Goal: Task Accomplishment & Management: Complete application form

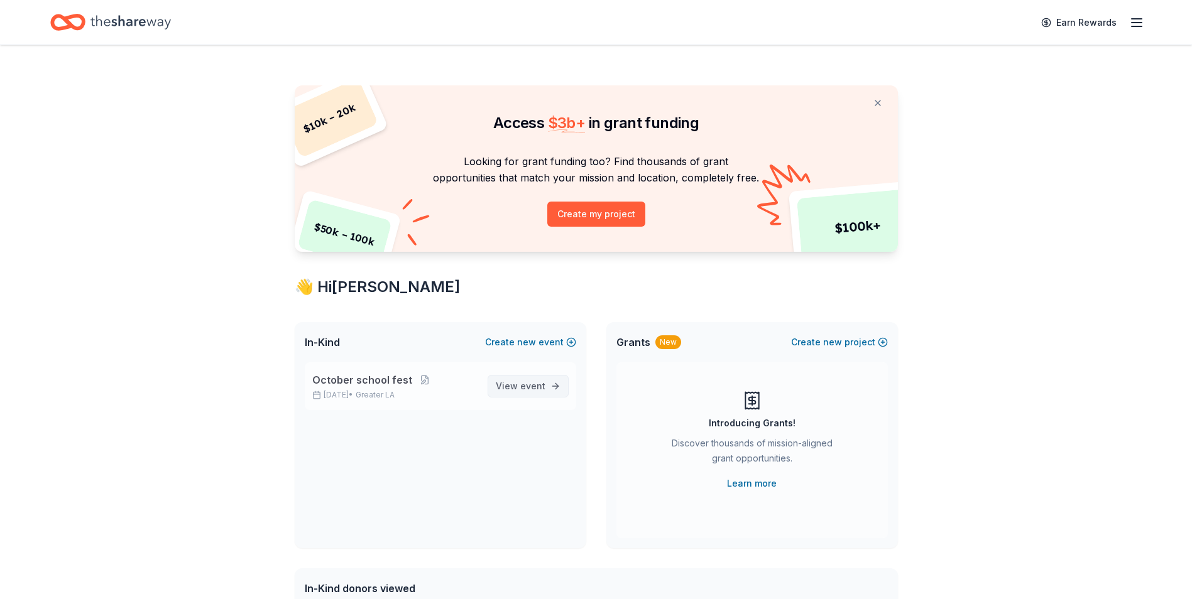
click at [544, 376] on link "View event" at bounding box center [528, 386] width 81 height 23
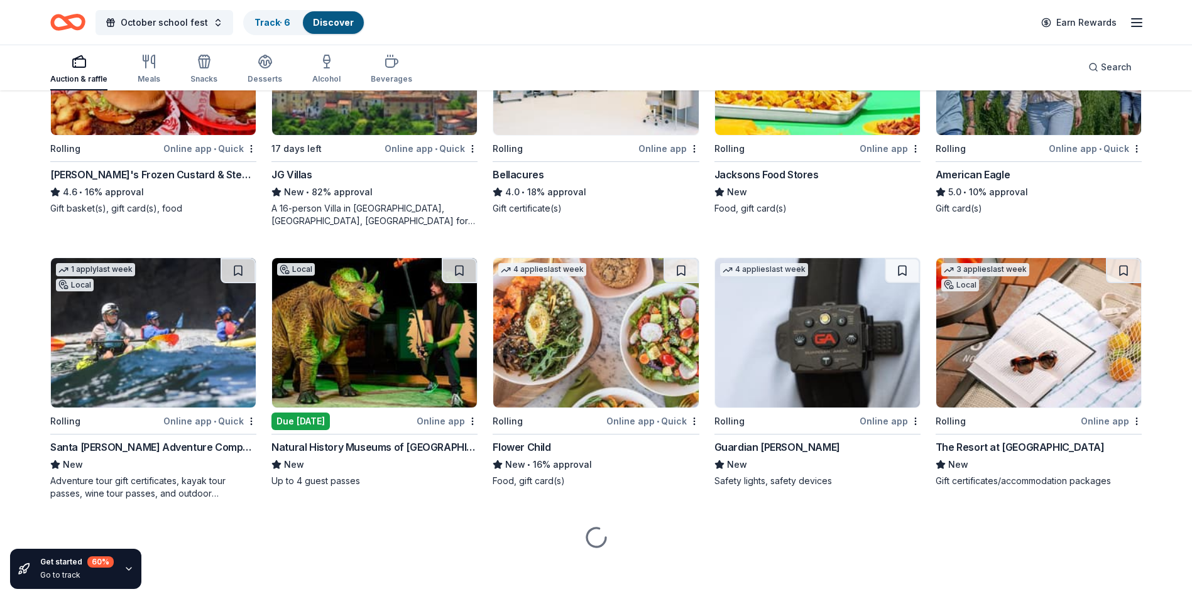
scroll to position [1859, 0]
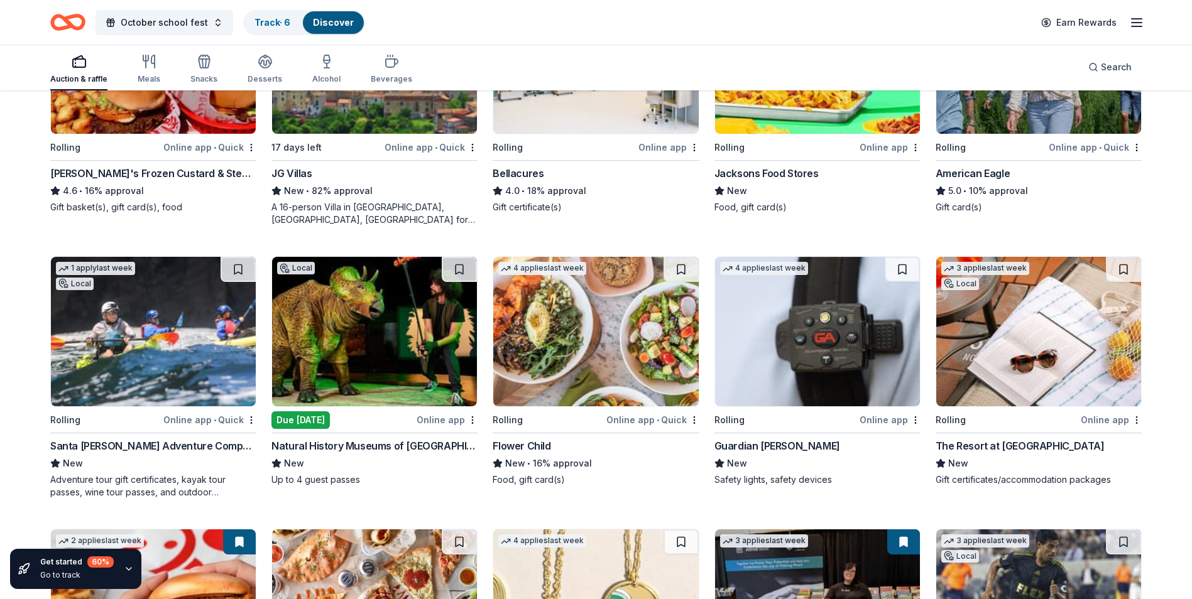
click at [410, 322] on img at bounding box center [374, 332] width 205 height 150
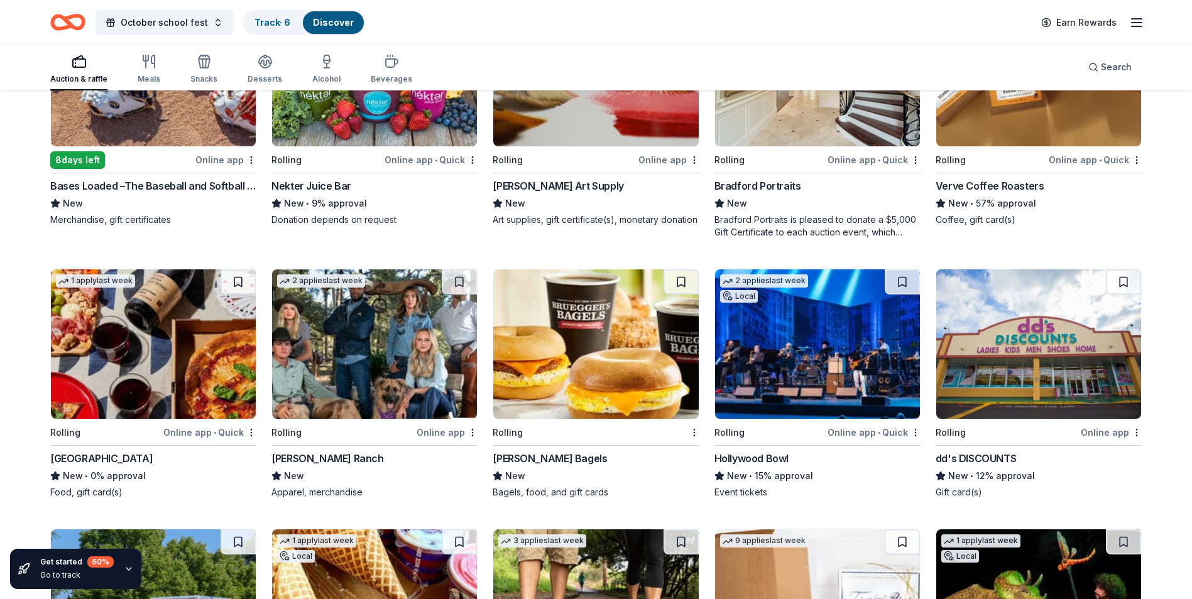
scroll to position [3583, 0]
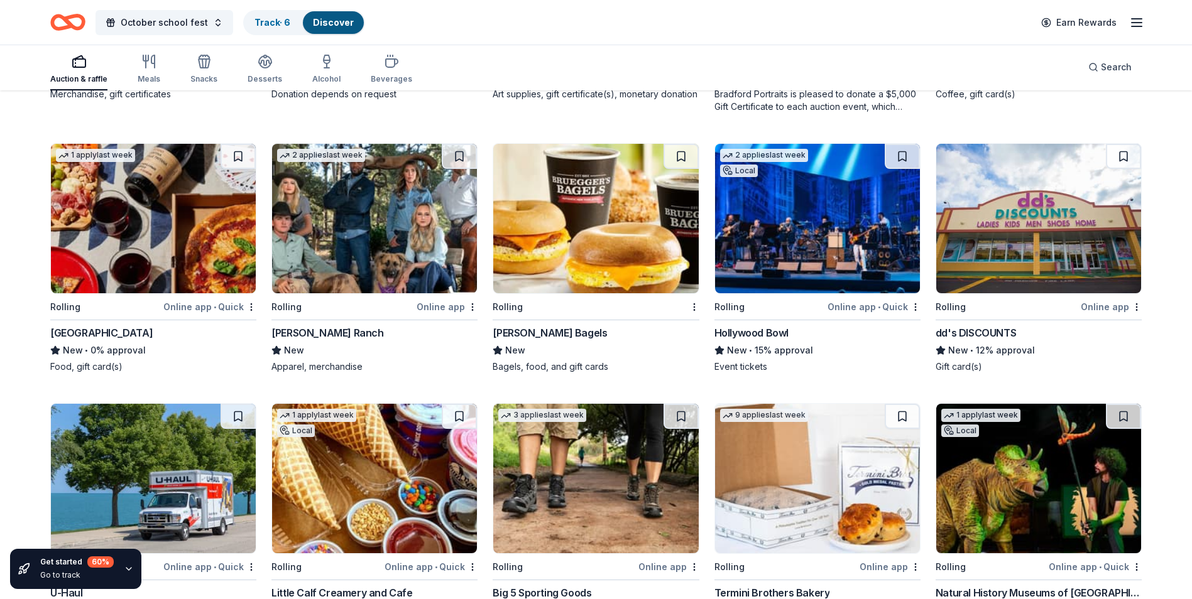
click at [757, 241] on img at bounding box center [817, 219] width 205 height 150
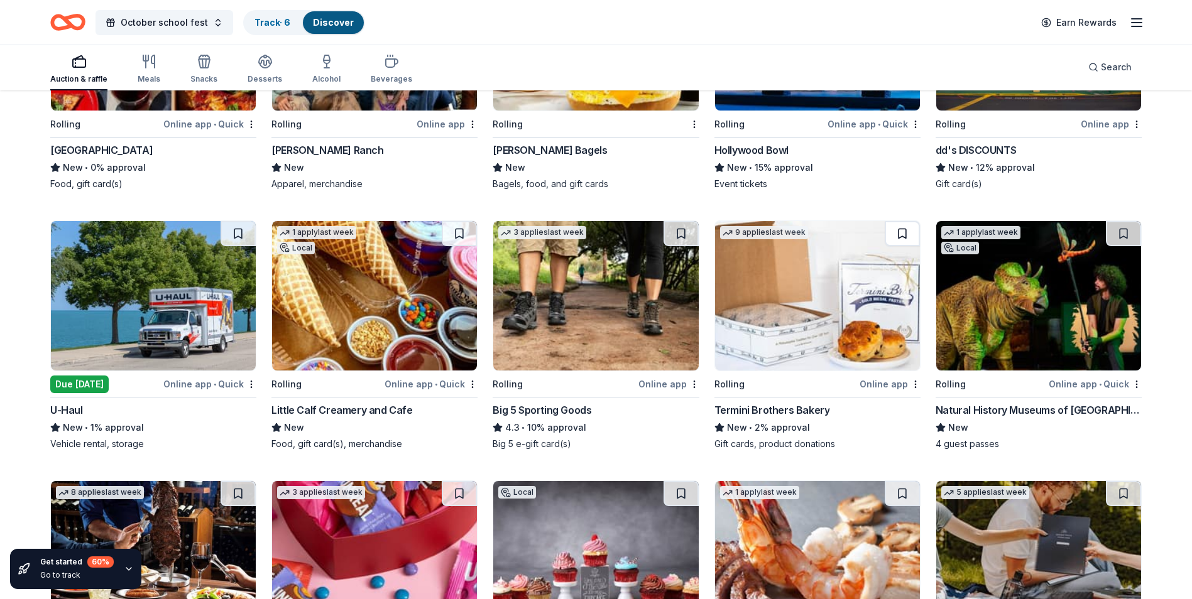
scroll to position [3834, 0]
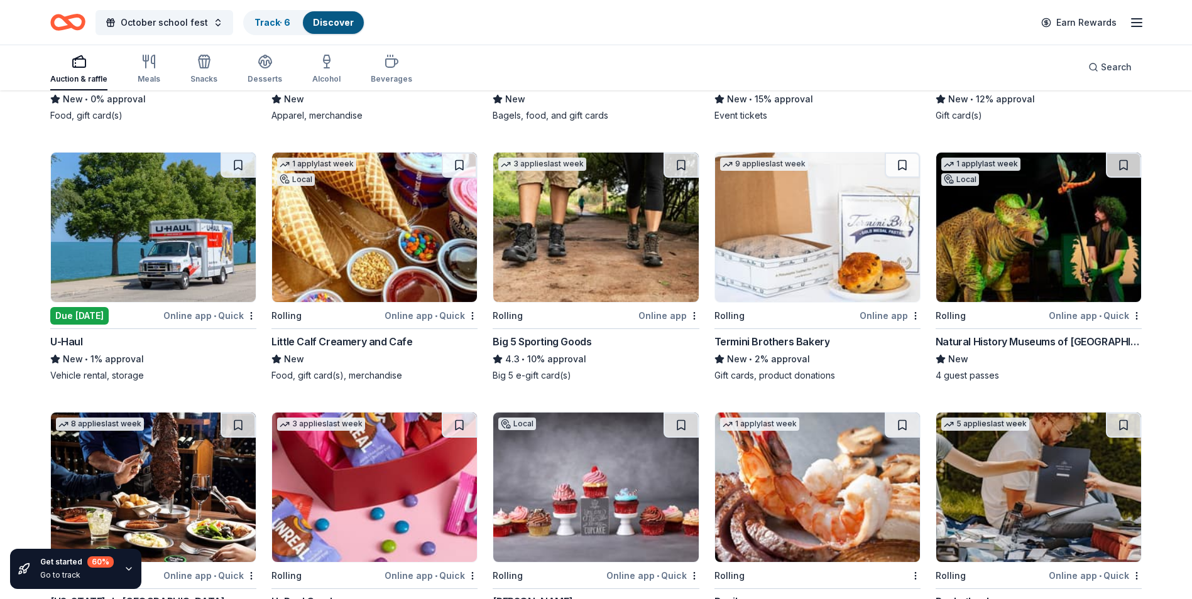
click at [975, 217] on img at bounding box center [1038, 228] width 205 height 150
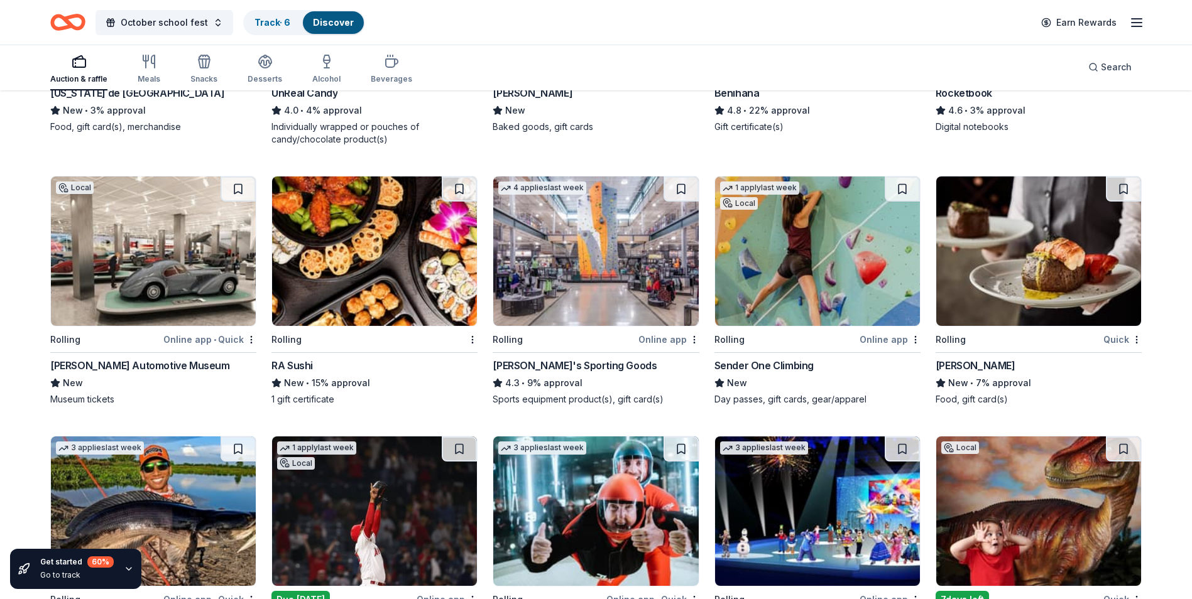
scroll to position [4430, 0]
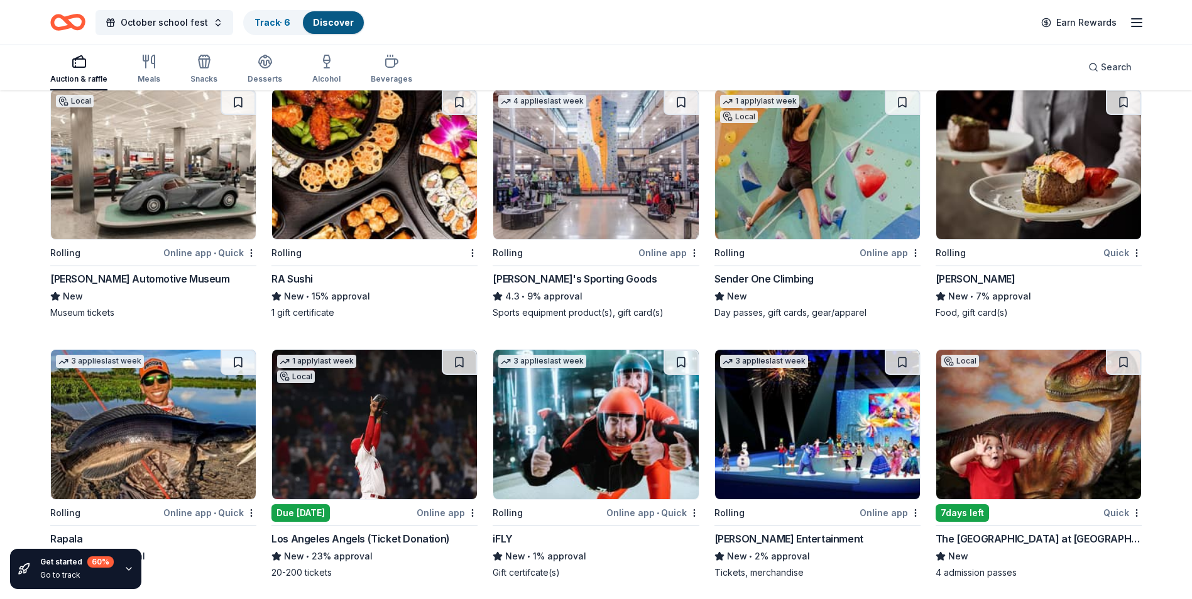
click at [966, 187] on img at bounding box center [1038, 165] width 205 height 150
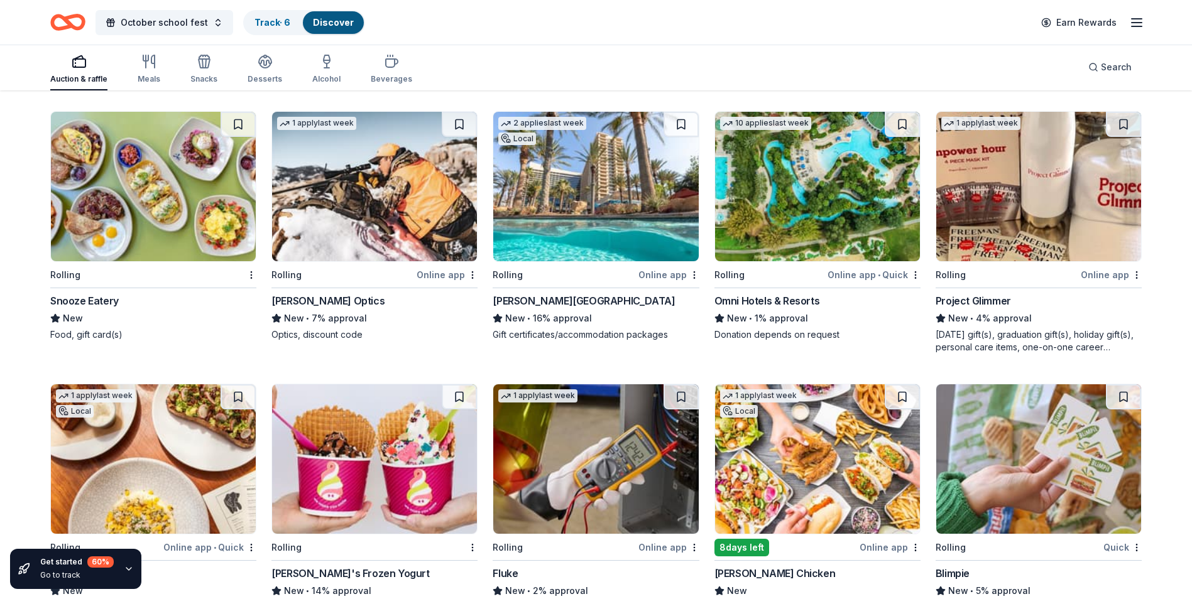
scroll to position [4933, 0]
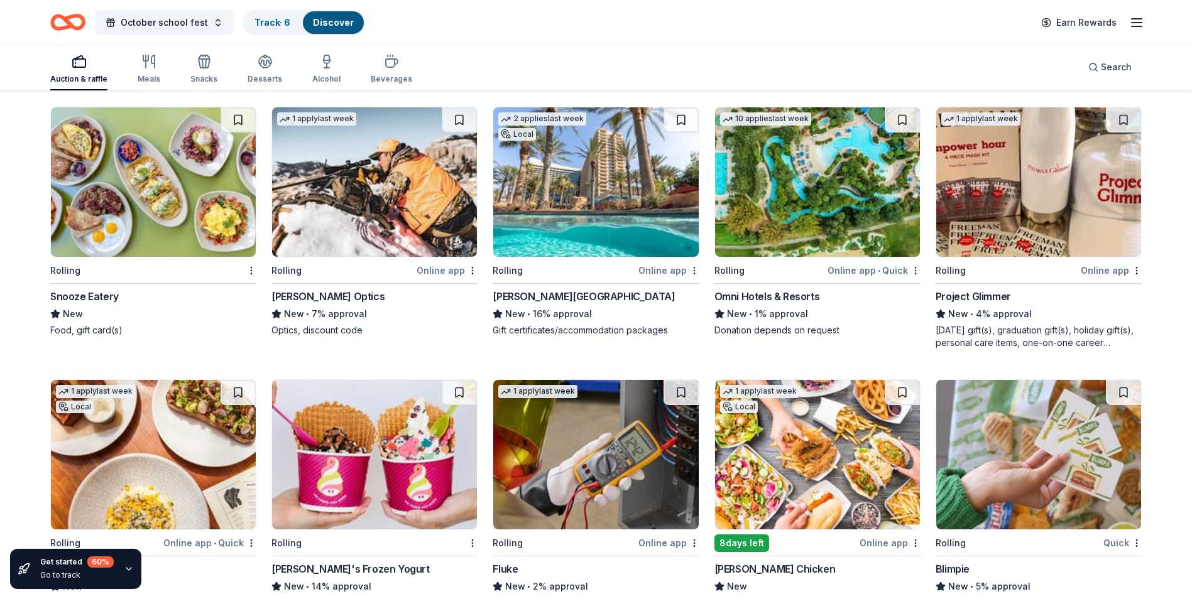
click at [618, 229] on img at bounding box center [595, 182] width 205 height 150
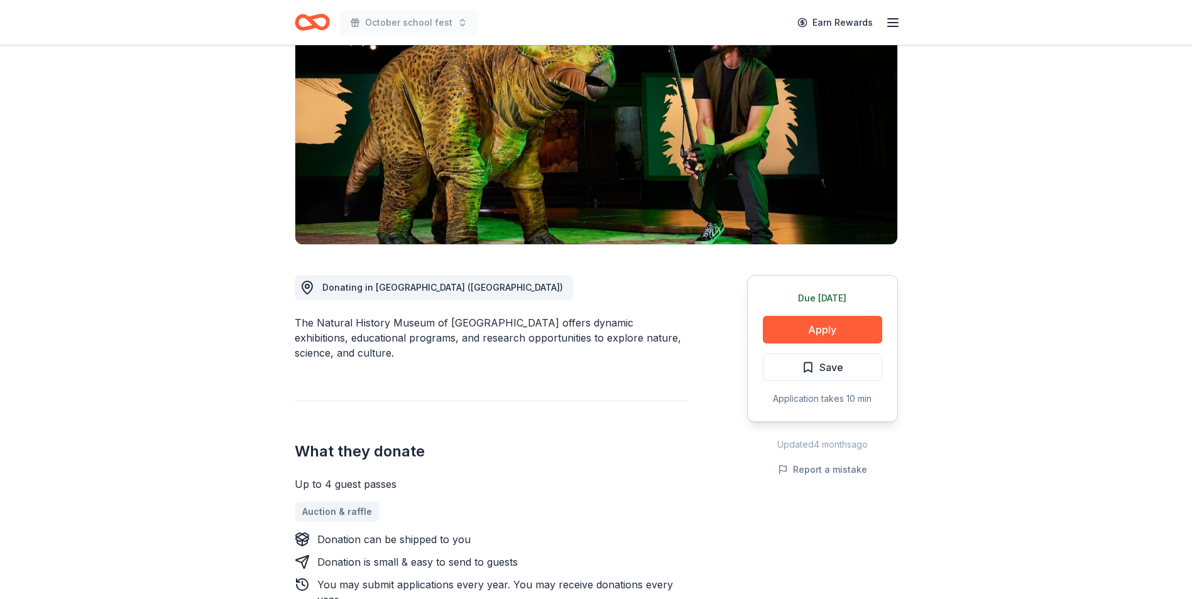
scroll to position [251, 0]
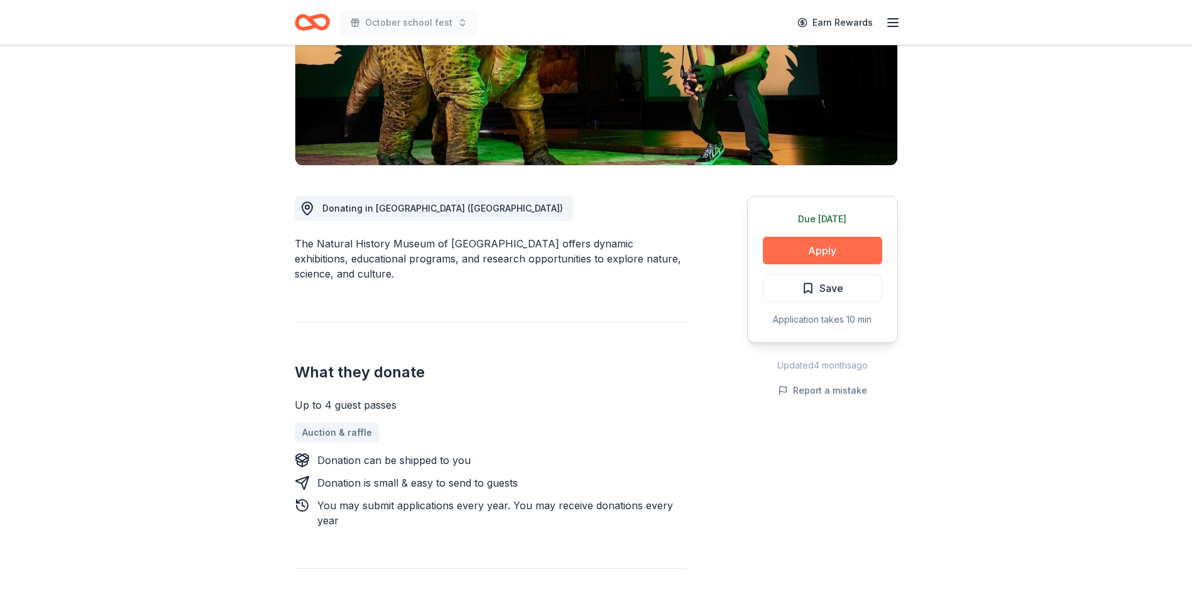
click at [859, 237] on button "Apply" at bounding box center [822, 251] width 119 height 28
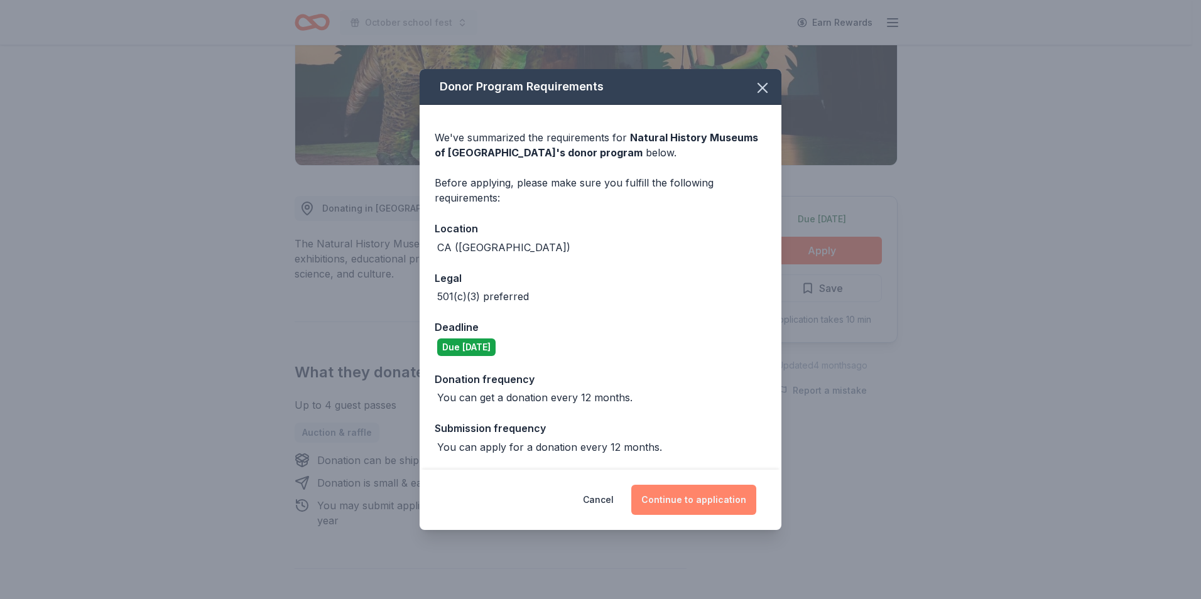
click at [729, 500] on button "Continue to application" at bounding box center [694, 500] width 125 height 30
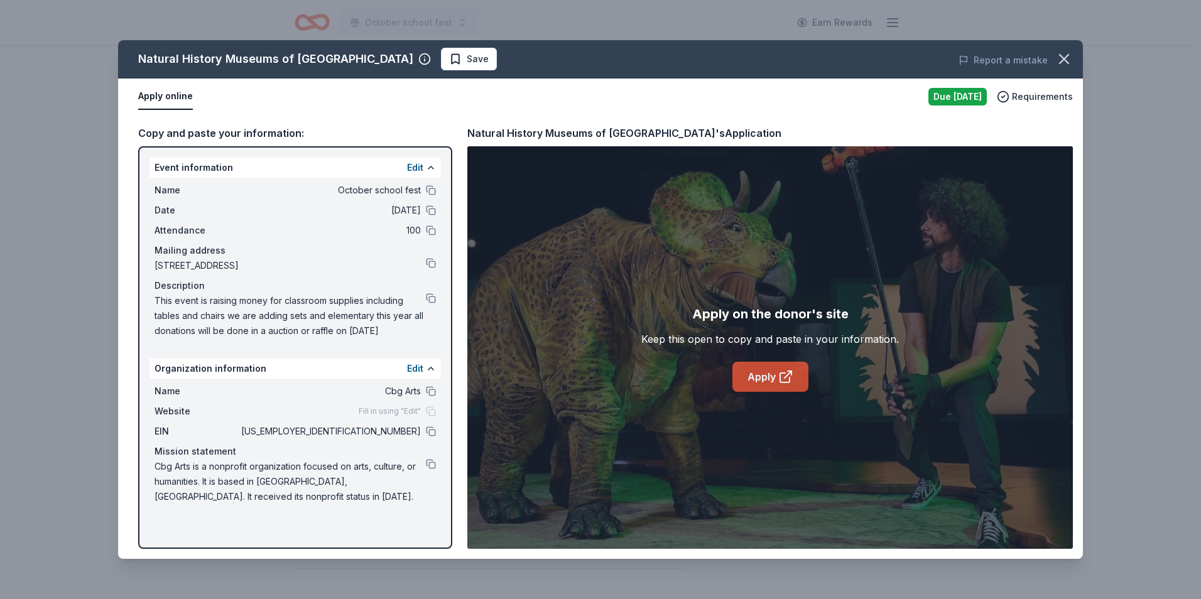
click at [787, 373] on icon at bounding box center [786, 376] width 15 height 15
click at [1068, 53] on icon "button" at bounding box center [1065, 59] width 18 height 18
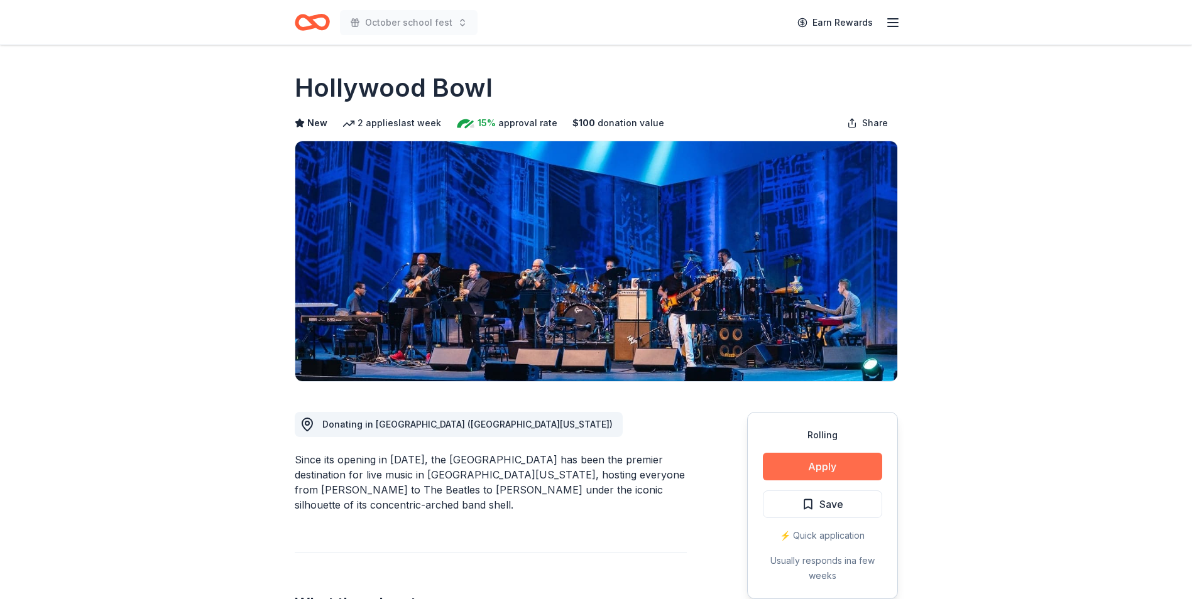
click at [804, 469] on button "Apply" at bounding box center [822, 467] width 119 height 28
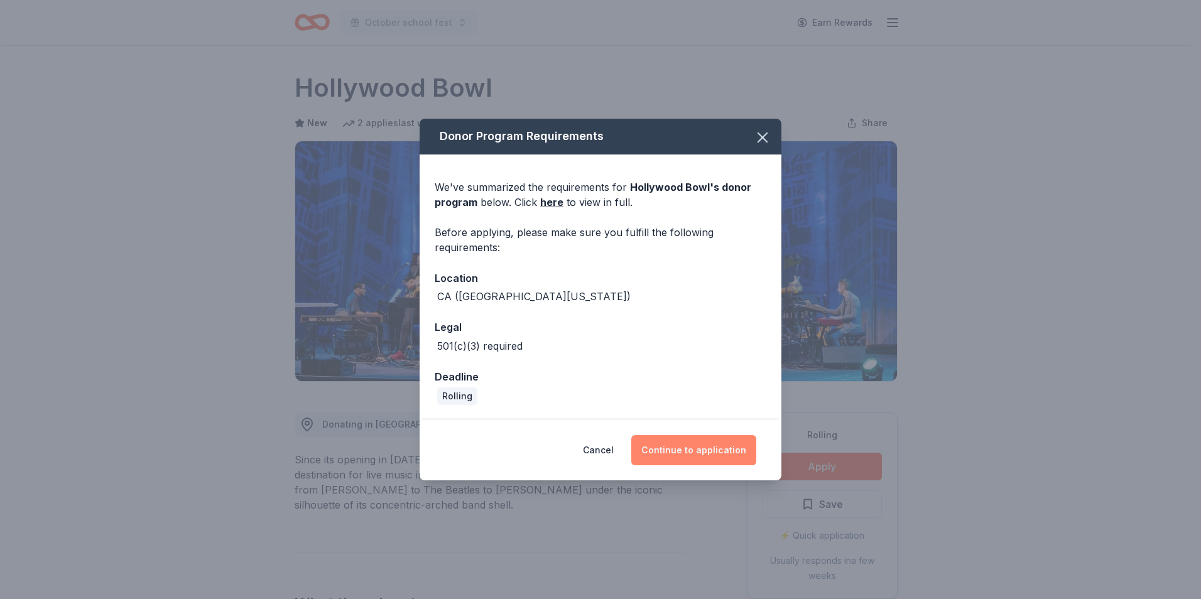
click at [698, 448] on button "Continue to application" at bounding box center [694, 450] width 125 height 30
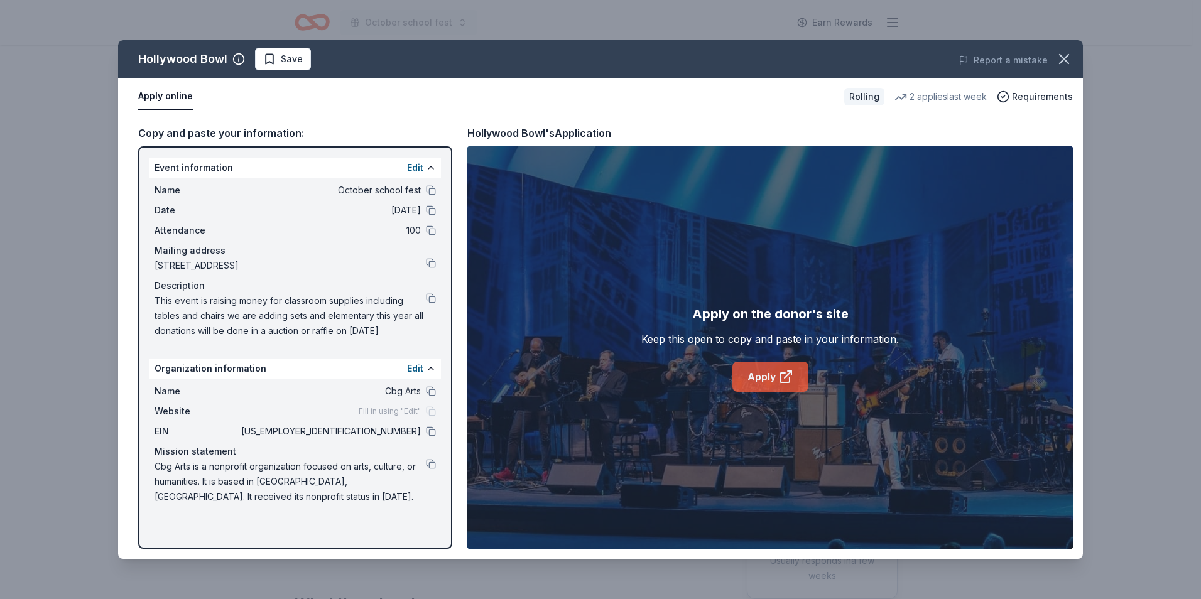
click at [742, 376] on link "Apply" at bounding box center [771, 377] width 76 height 30
click at [429, 434] on button at bounding box center [431, 432] width 10 height 10
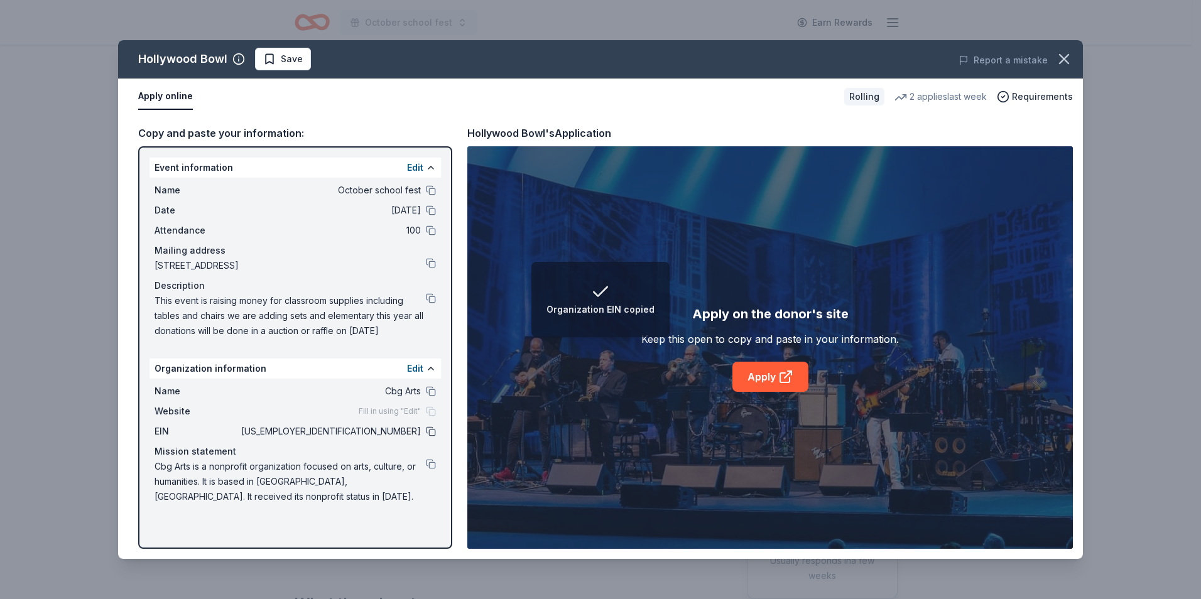
click at [430, 431] on button at bounding box center [431, 432] width 10 height 10
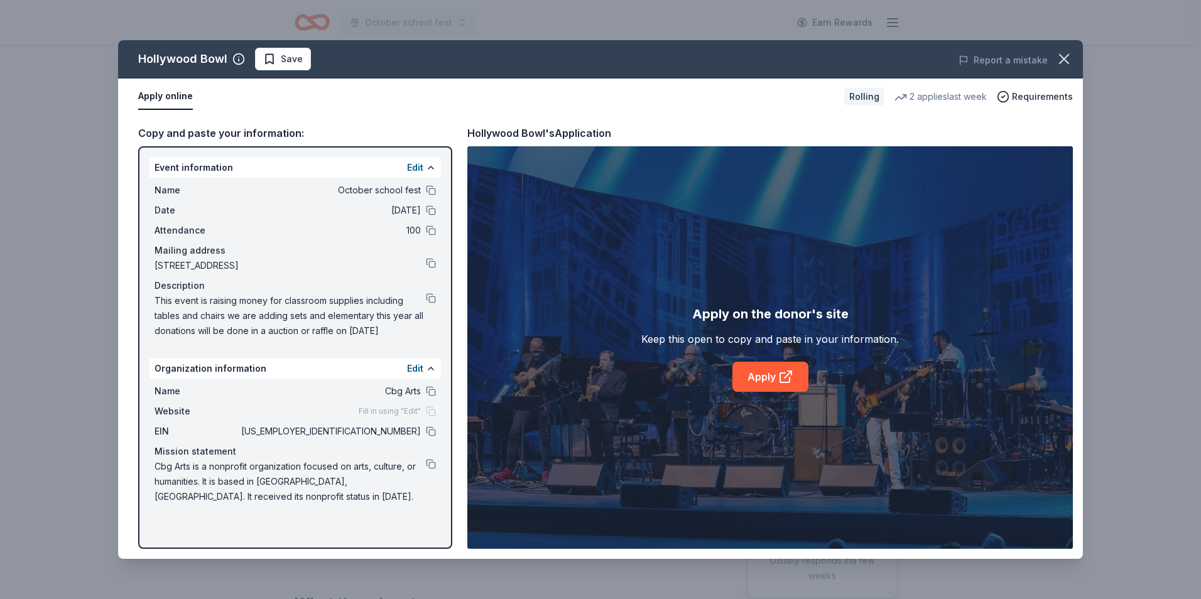
drag, startPoint x: 387, startPoint y: 332, endPoint x: 206, endPoint y: 308, distance: 182.5
click at [206, 308] on span "This event is raising money for classroom supplies including tables and chairs …" at bounding box center [290, 315] width 271 height 45
click at [179, 308] on span "This event is raising money for classroom supplies including tables and chairs …" at bounding box center [290, 315] width 271 height 45
click at [430, 301] on button at bounding box center [431, 298] width 10 height 10
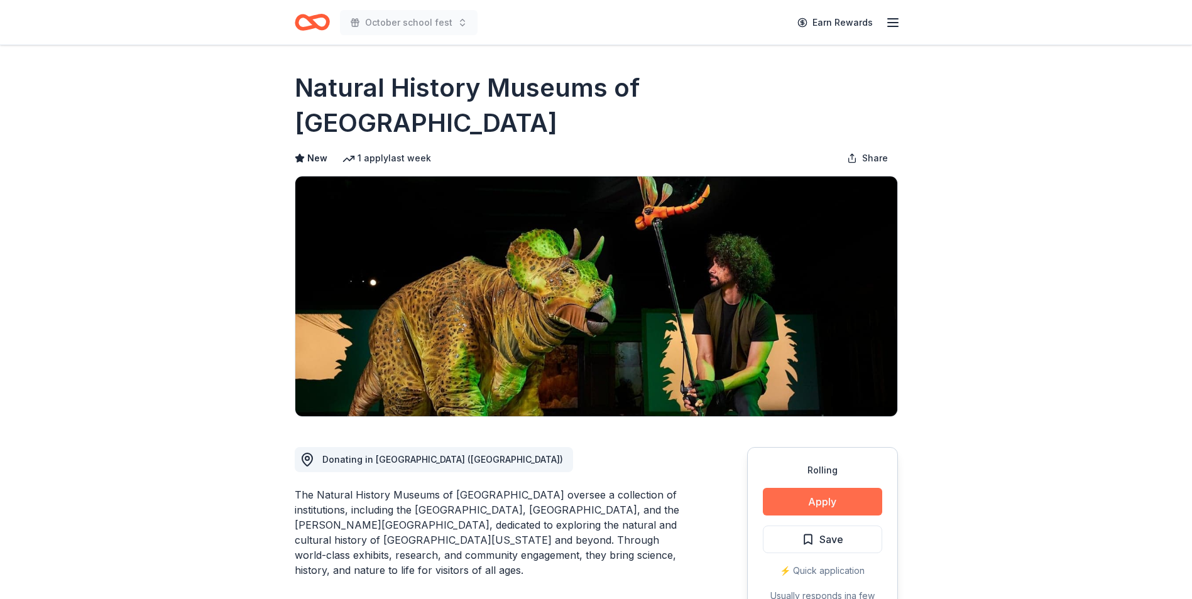
click at [841, 488] on button "Apply" at bounding box center [822, 502] width 119 height 28
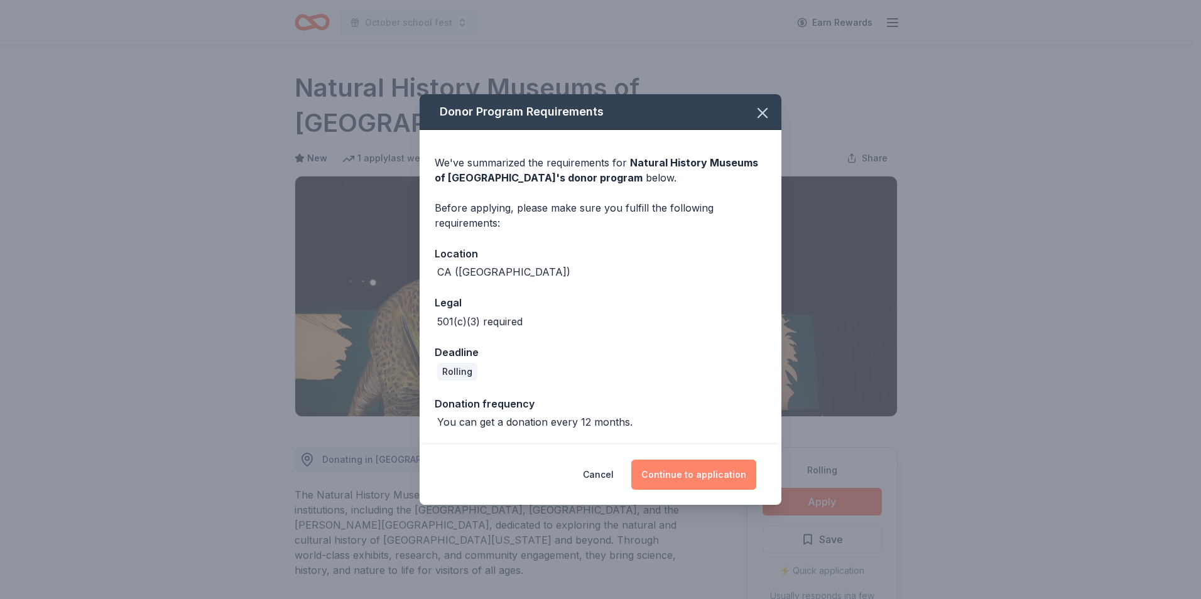
click at [693, 483] on button "Continue to application" at bounding box center [694, 475] width 125 height 30
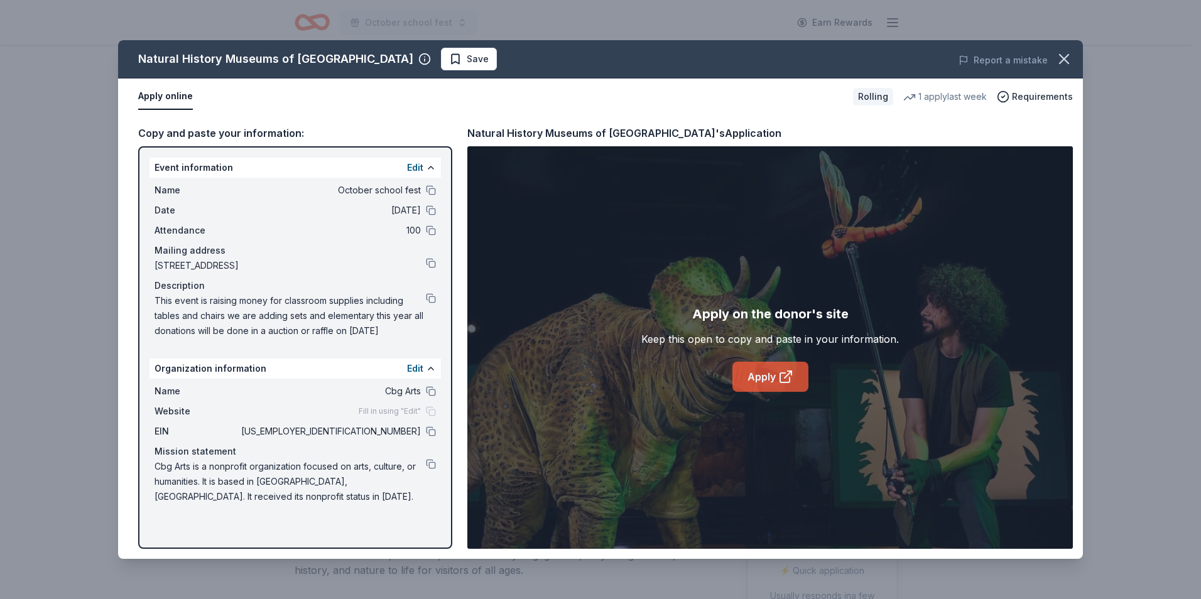
click at [780, 385] on link "Apply" at bounding box center [771, 377] width 76 height 30
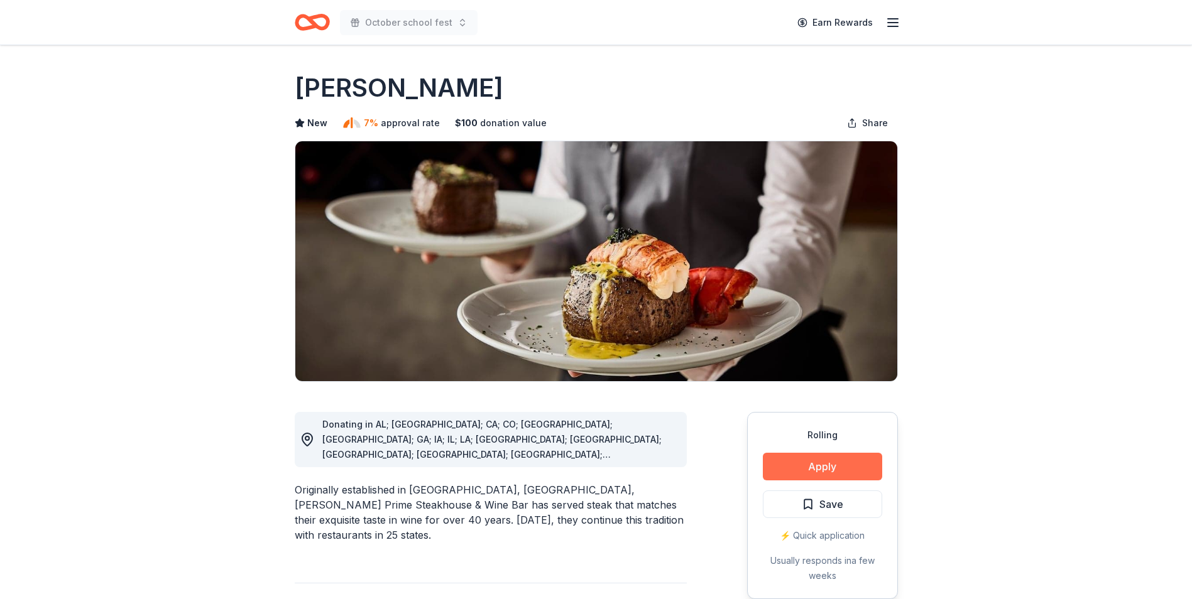
click at [809, 465] on button "Apply" at bounding box center [822, 467] width 119 height 28
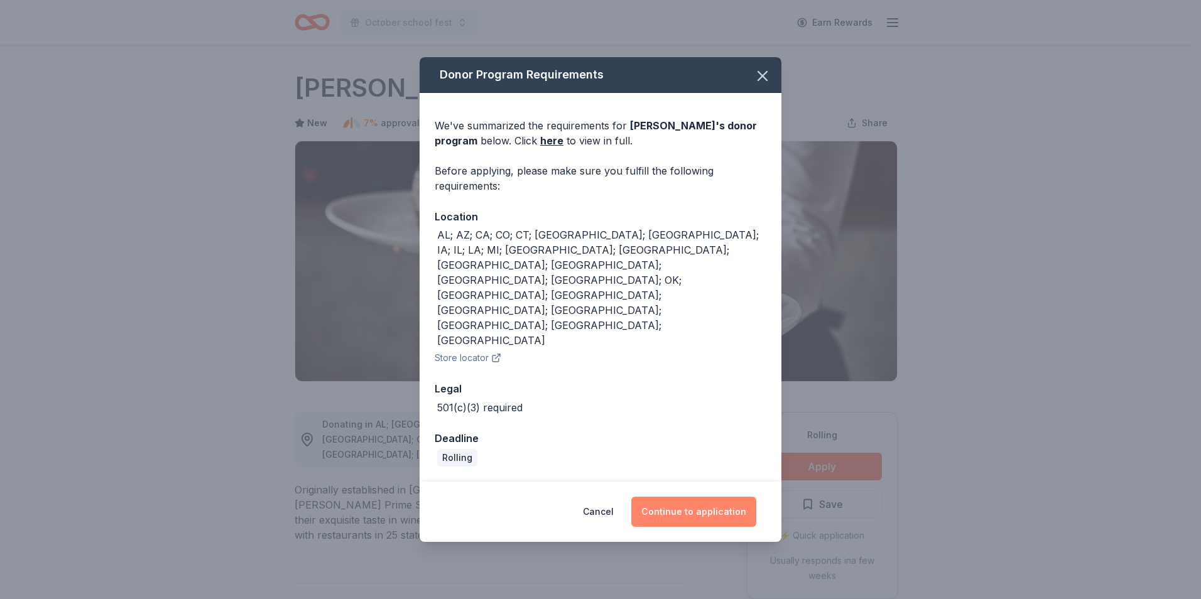
click at [747, 497] on button "Continue to application" at bounding box center [694, 512] width 125 height 30
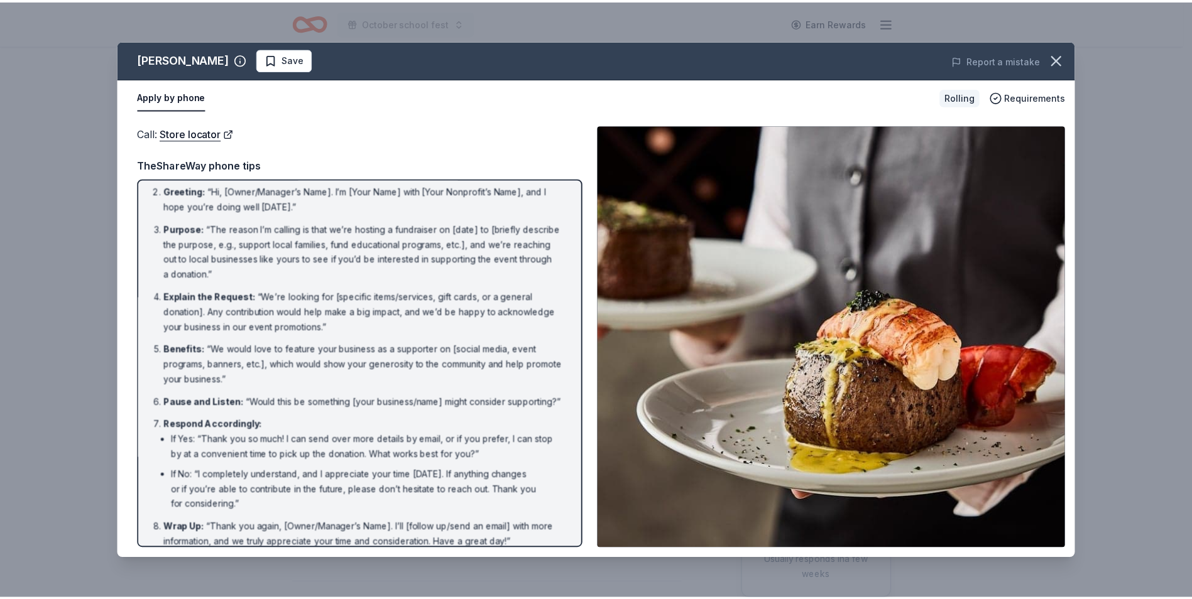
scroll to position [72, 0]
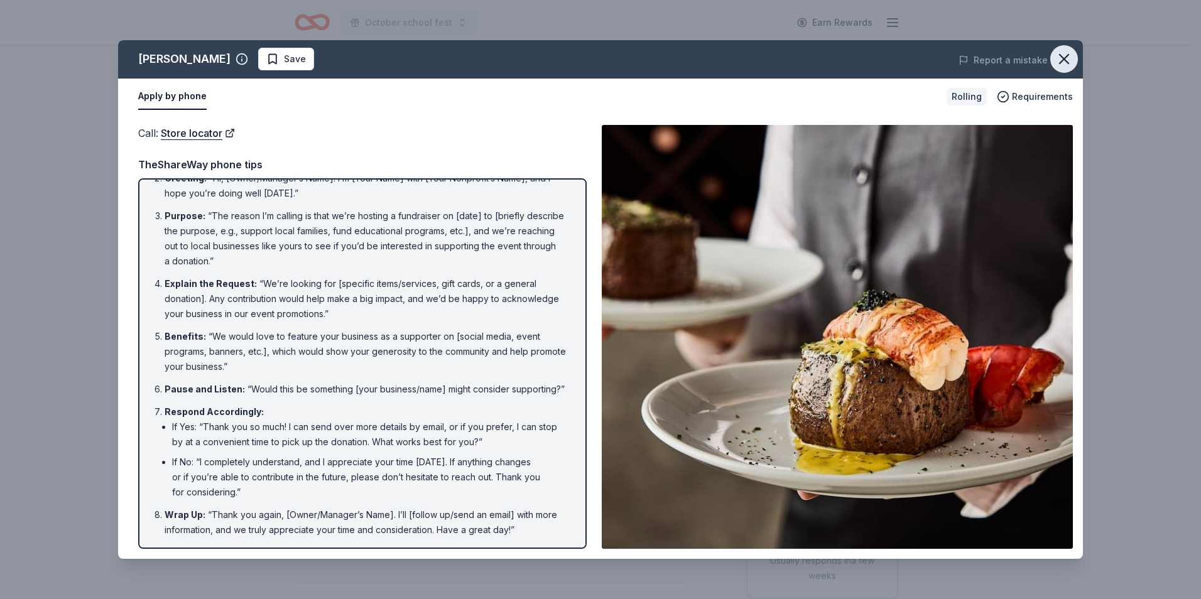
click at [1075, 52] on button "button" at bounding box center [1065, 59] width 28 height 28
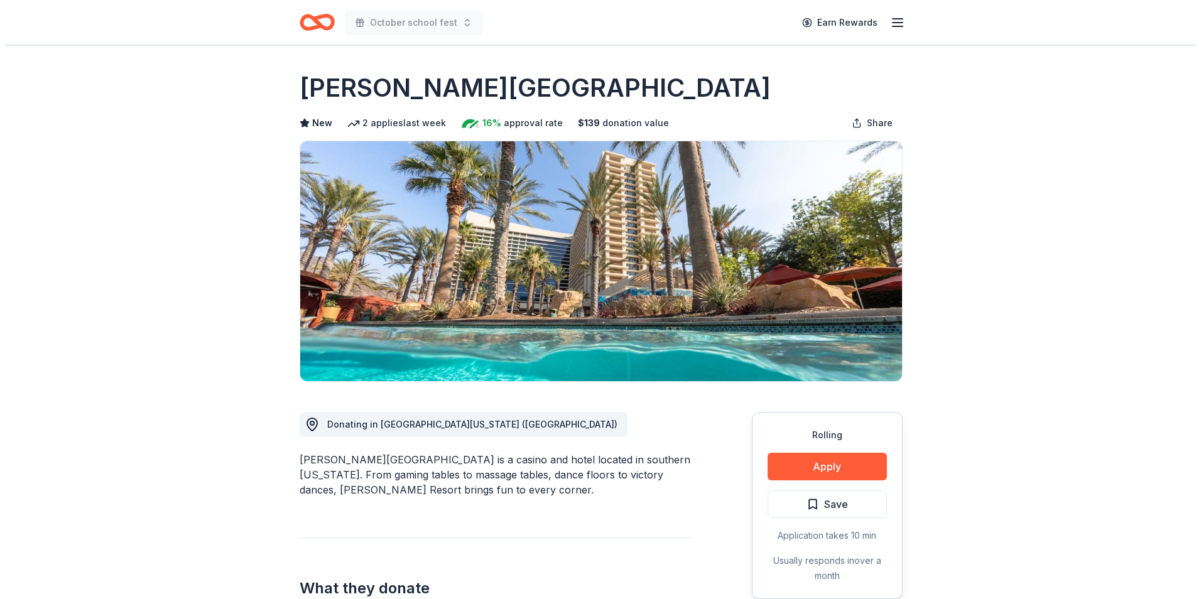
scroll to position [63, 0]
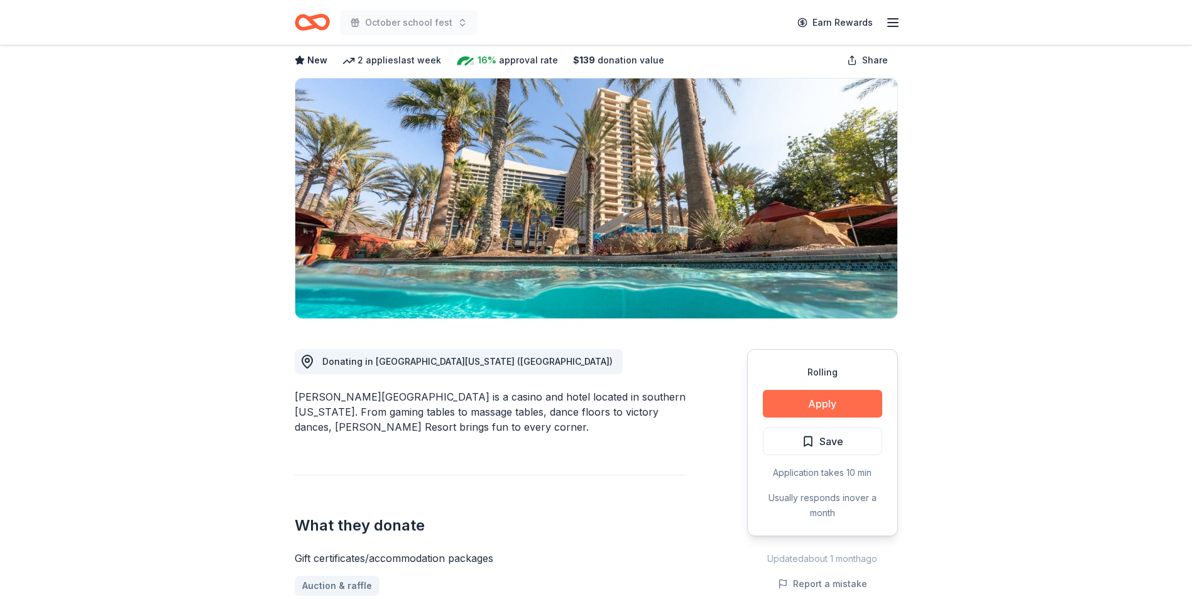
click at [779, 403] on button "Apply" at bounding box center [822, 404] width 119 height 28
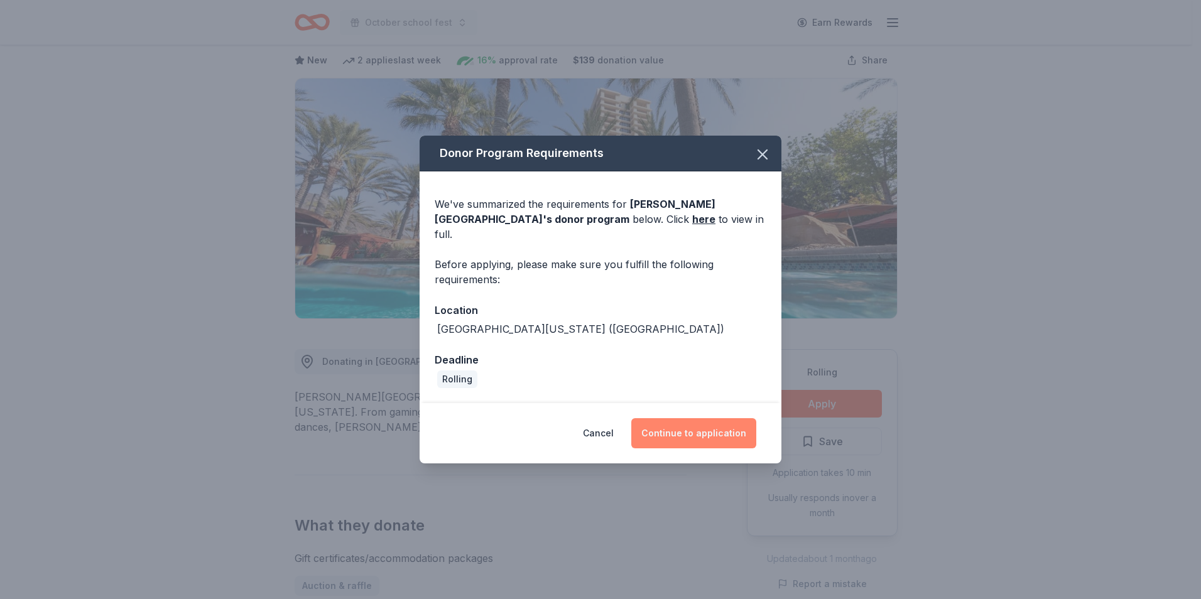
click at [698, 426] on button "Continue to application" at bounding box center [694, 434] width 125 height 30
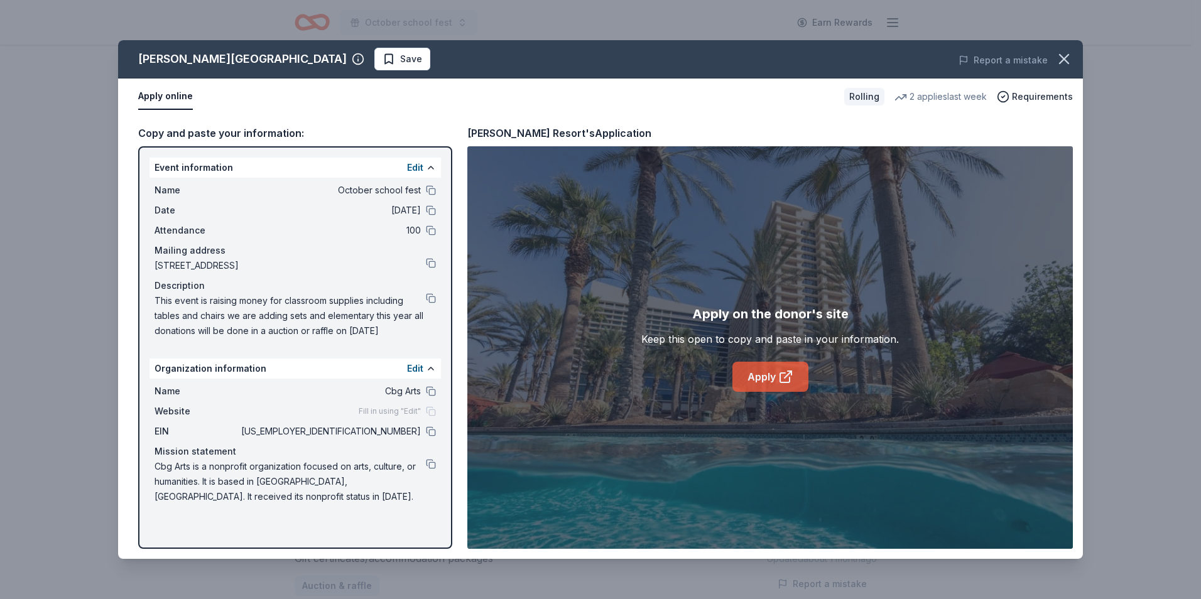
click at [747, 367] on link "Apply" at bounding box center [771, 377] width 76 height 30
